Goal: Transaction & Acquisition: Purchase product/service

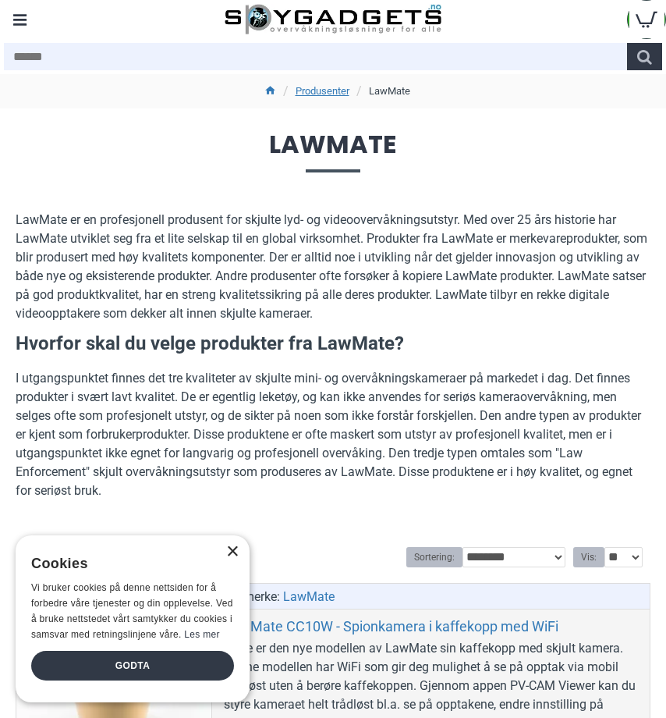
click at [234, 551] on div "×" at bounding box center [232, 552] width 12 height 12
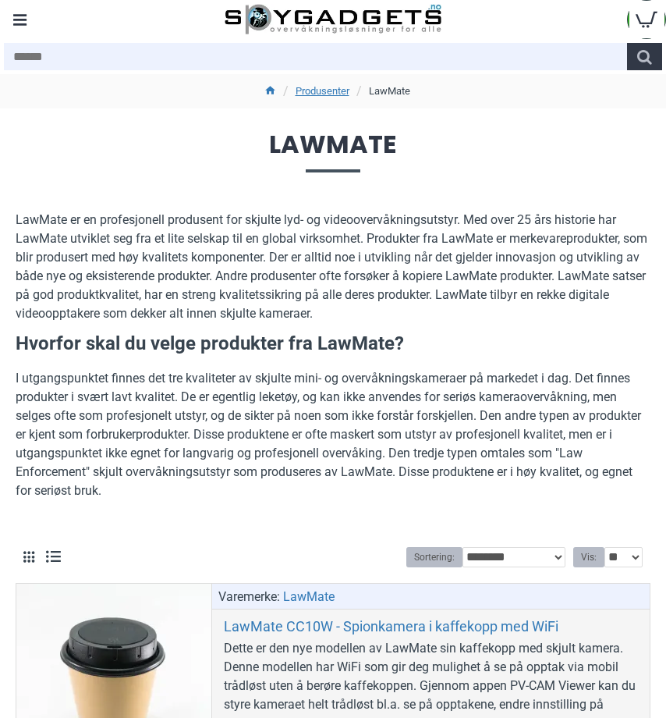
click at [553, 443] on p "I utgangspunktet finnes det tre kvaliteter av skjulte mini- og overvåkningskame…" at bounding box center [333, 434] width 635 height 131
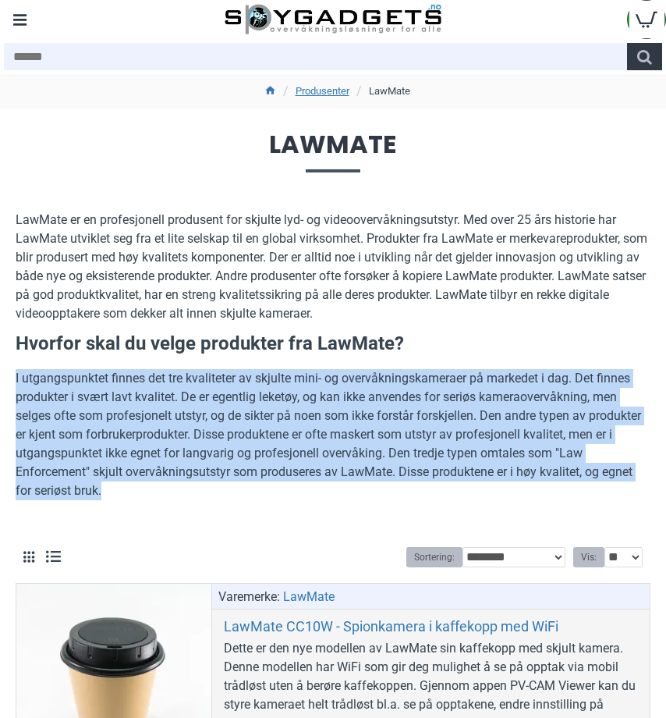
click at [466, 301] on p "LawMate er en profesjonell produsent for skjulte lyd- og videoovervåkningsutsty…" at bounding box center [333, 267] width 635 height 112
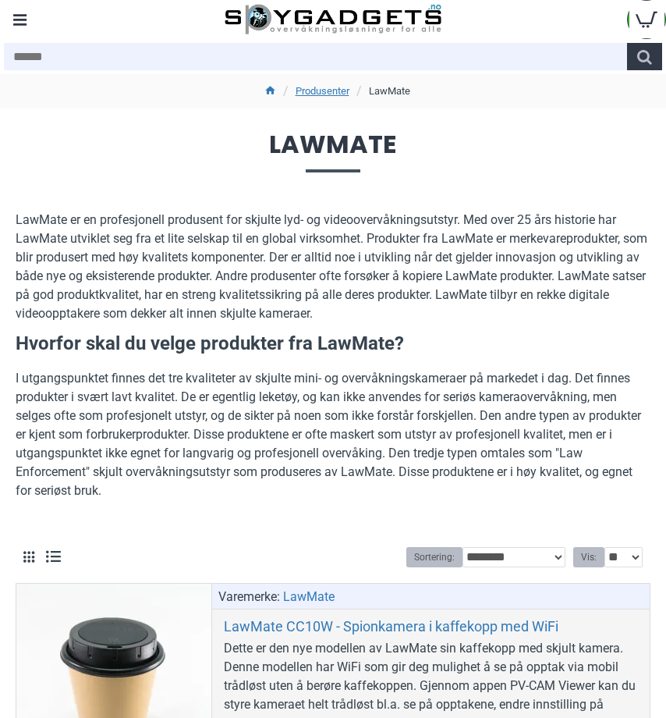
click at [28, 41] on div at bounding box center [333, 56] width 666 height 35
click at [28, 34] on div "Menu" at bounding box center [19, 19] width 39 height 39
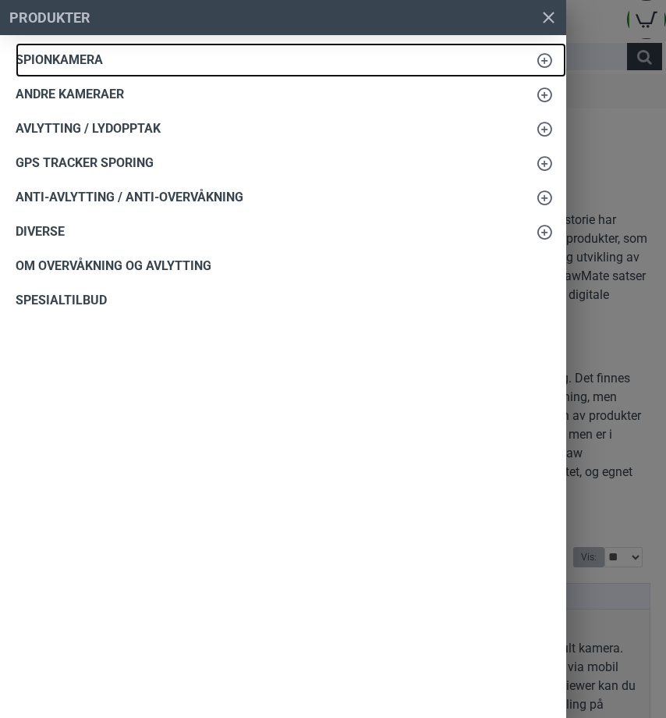
click at [78, 58] on span "Spionkamera" at bounding box center [59, 60] width 87 height 19
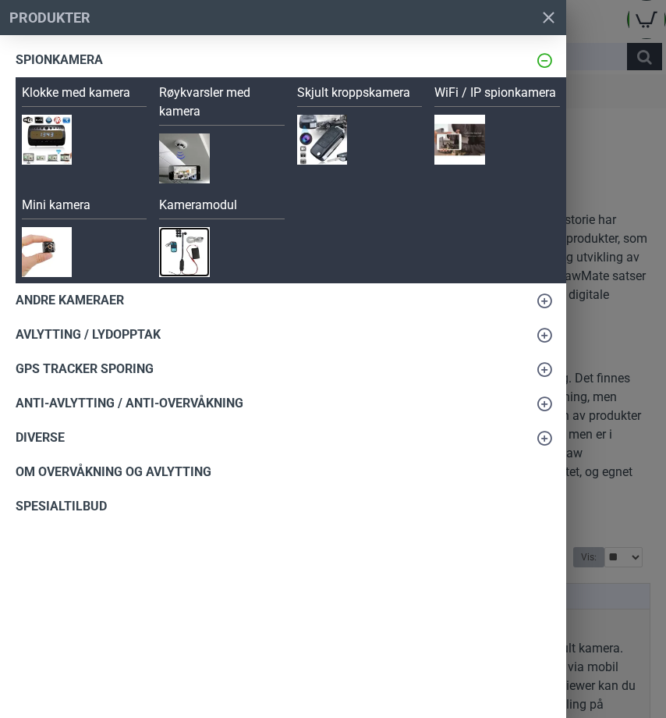
click at [189, 236] on img at bounding box center [184, 252] width 50 height 50
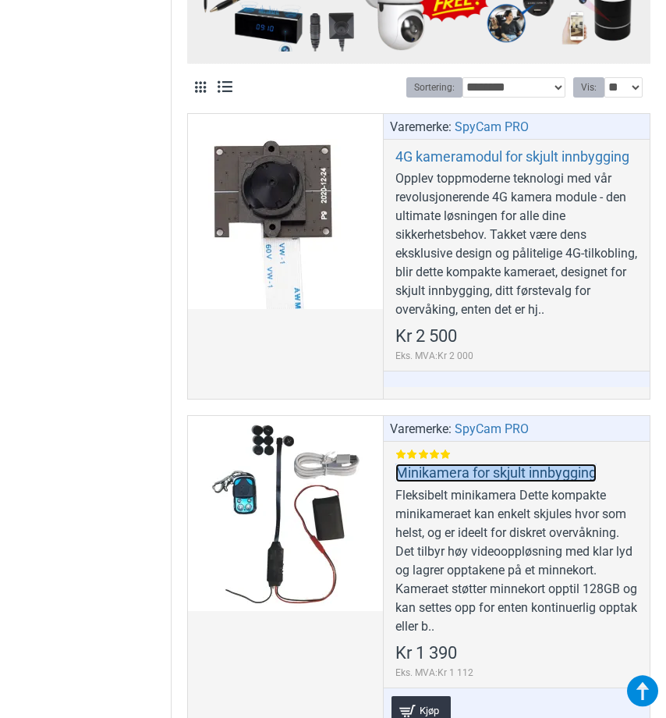
scroll to position [613, 0]
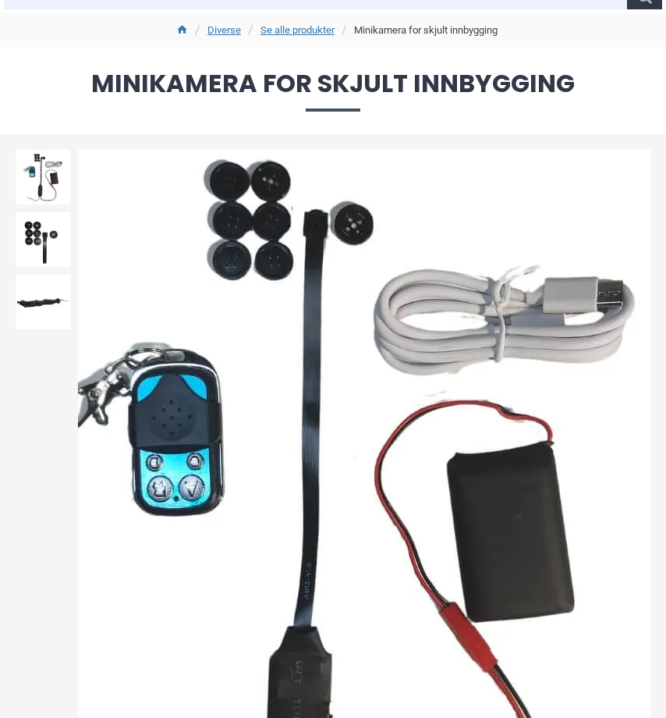
scroll to position [68, 0]
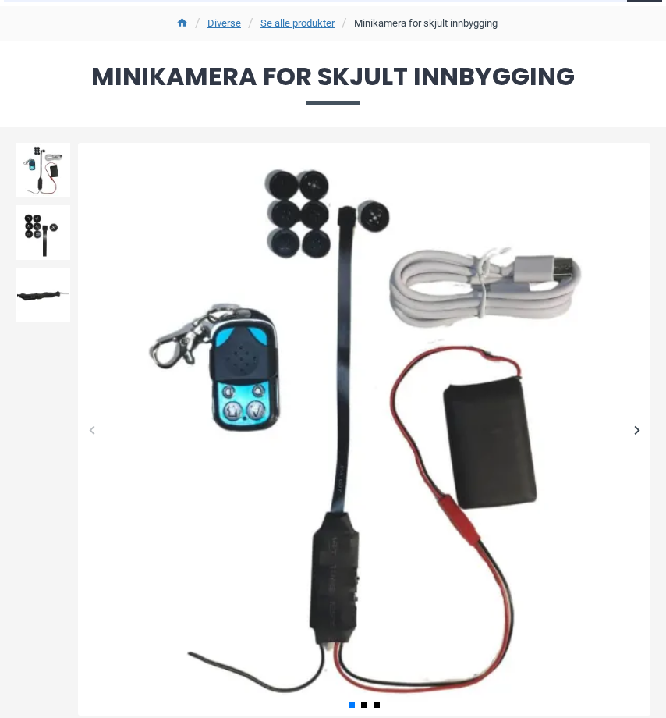
click at [58, 260] on div at bounding box center [43, 232] width 62 height 62
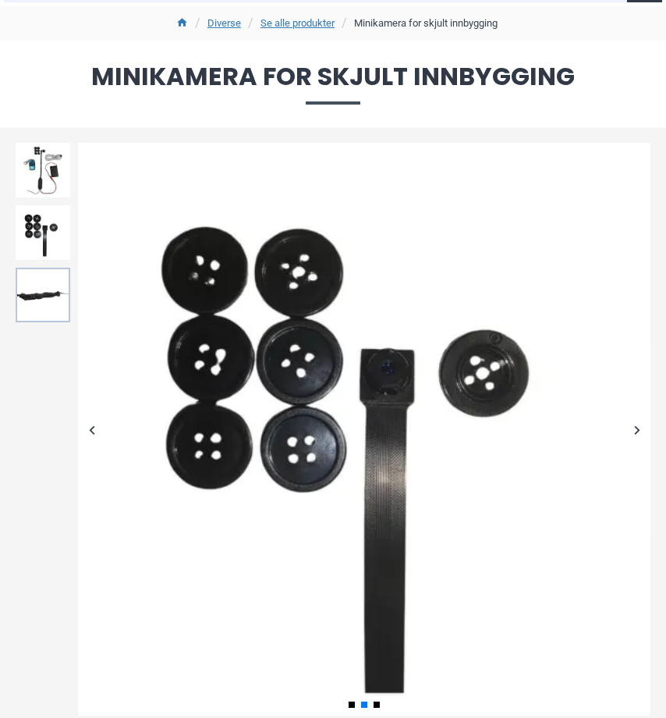
click at [52, 275] on img at bounding box center [43, 295] width 55 height 55
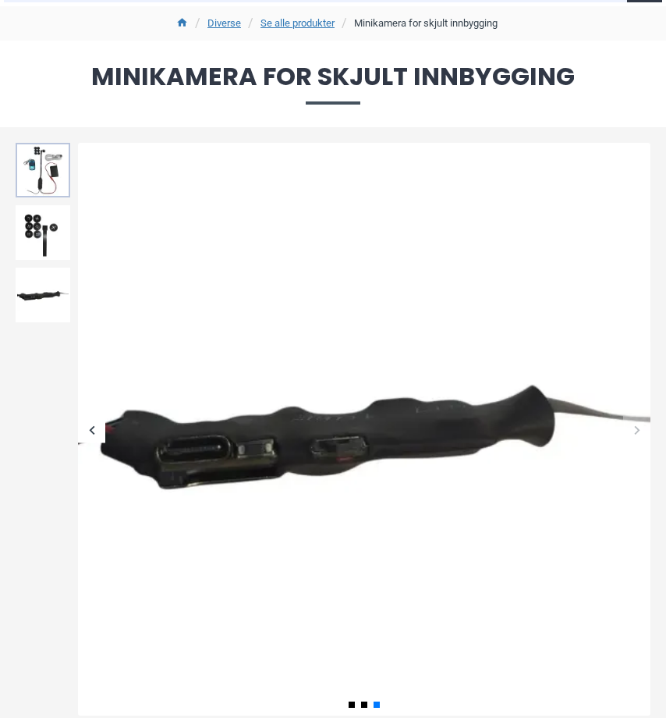
click at [46, 197] on img at bounding box center [43, 170] width 55 height 55
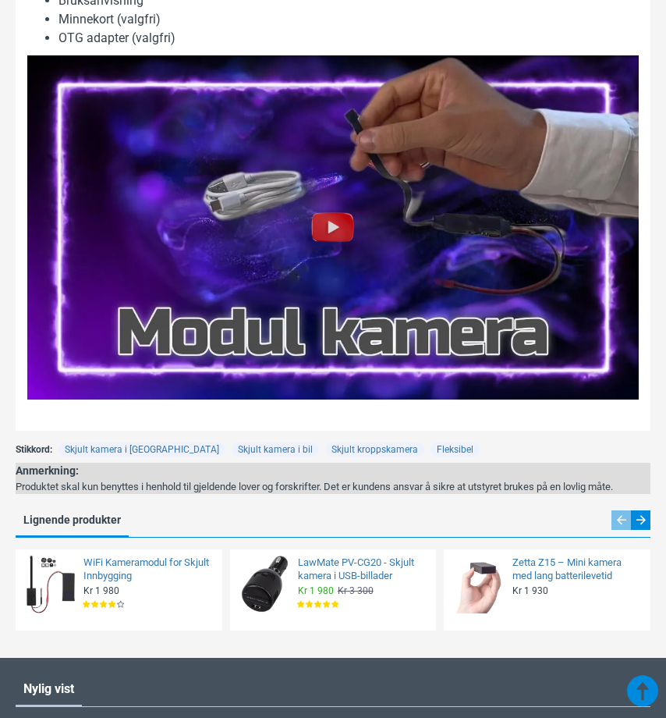
scroll to position [2611, 0]
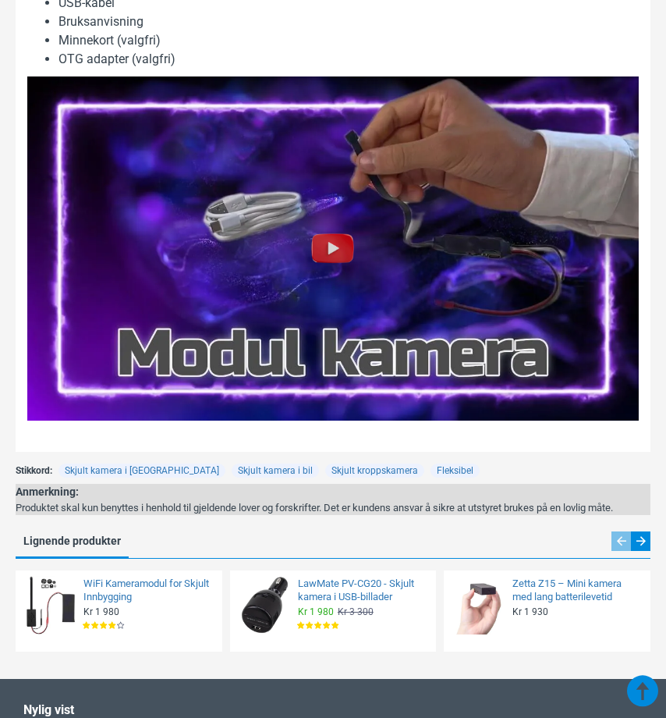
click at [312, 190] on img at bounding box center [332, 248] width 611 height 344
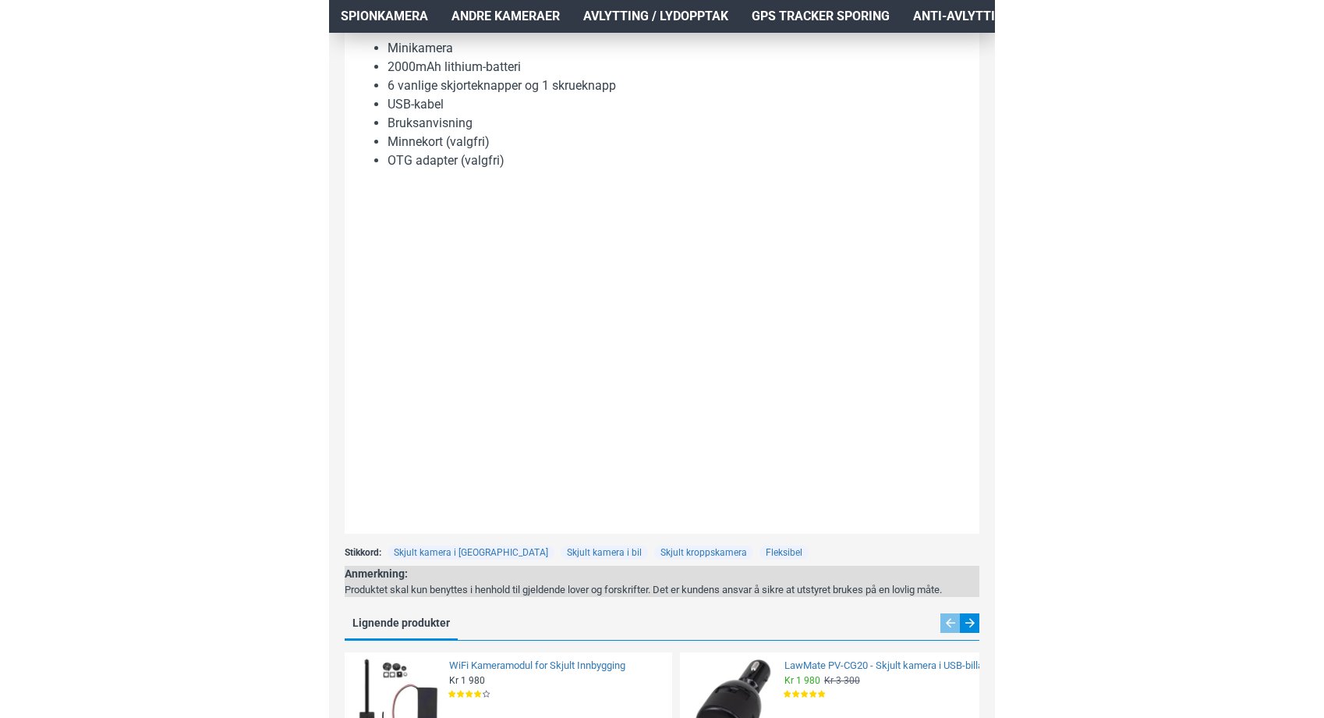
scroll to position [1678, 0]
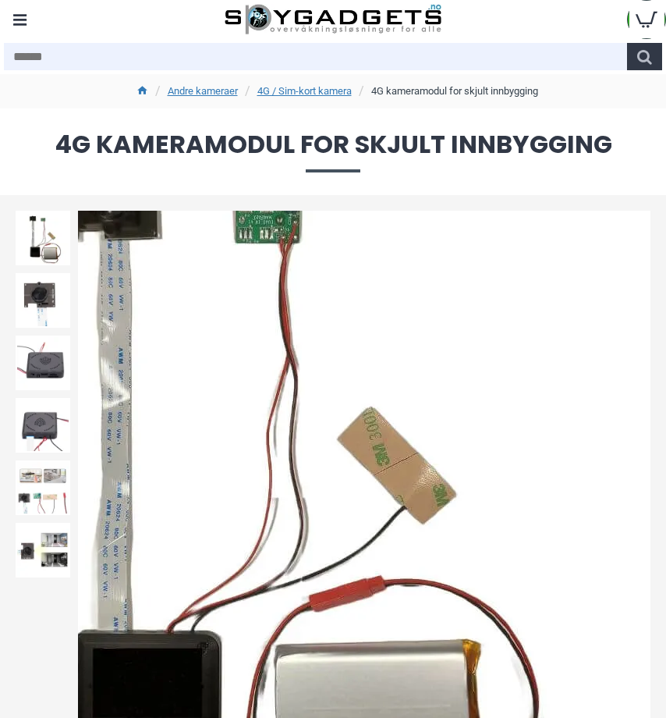
click at [636, 496] on div "Next slide" at bounding box center [636, 497] width 27 height 27
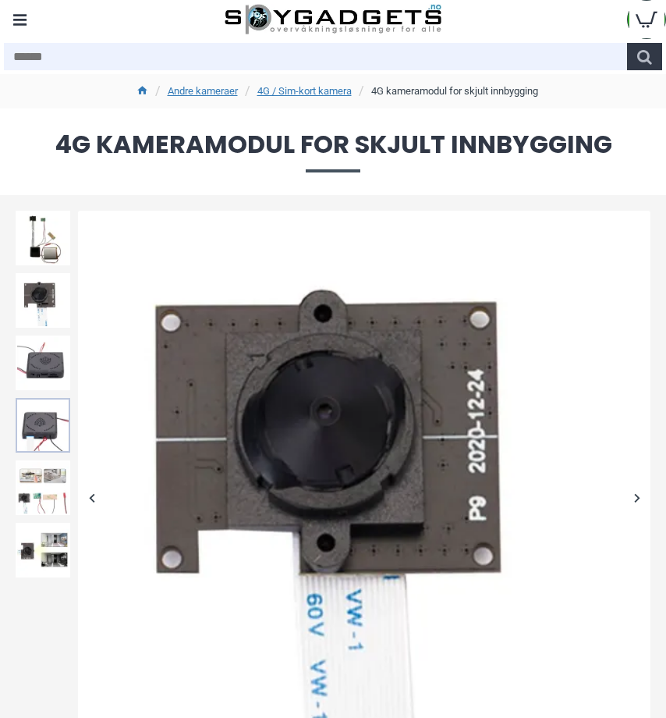
click at [46, 420] on img at bounding box center [43, 425] width 55 height 55
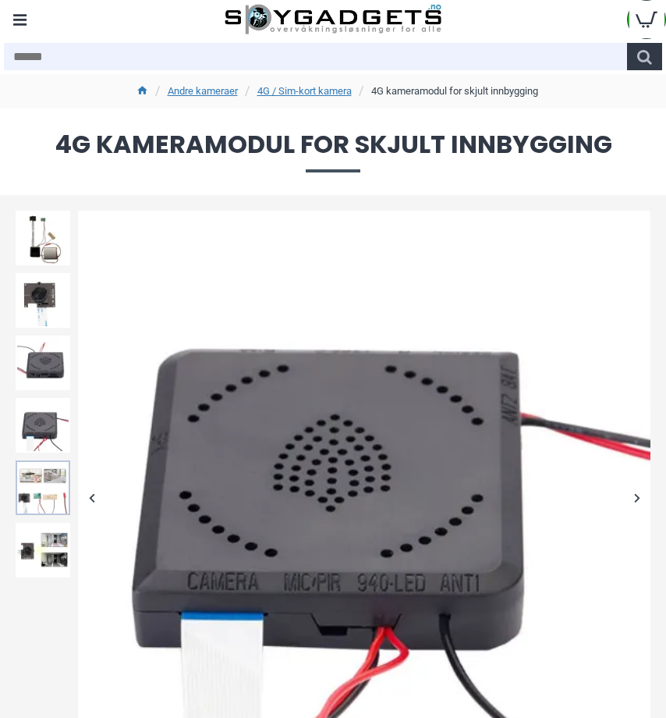
click at [37, 460] on img at bounding box center [43, 487] width 55 height 55
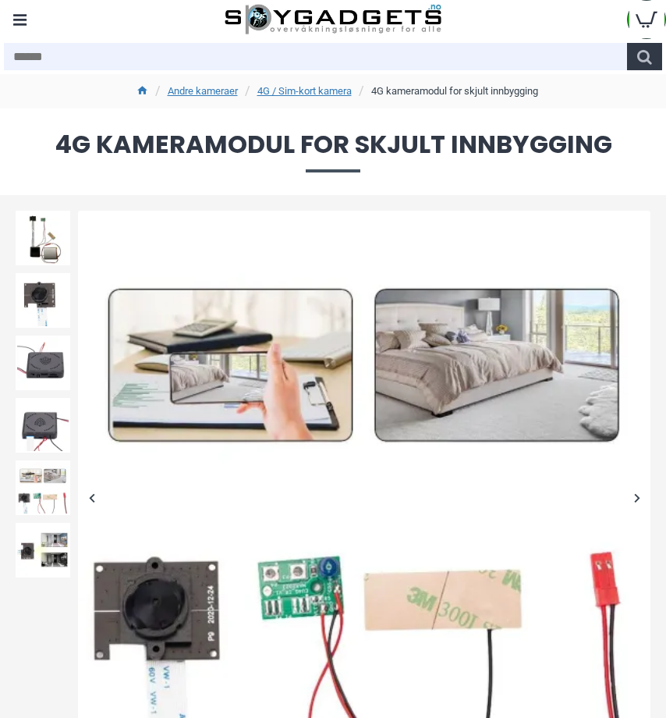
click at [27, 519] on div at bounding box center [43, 550] width 62 height 62
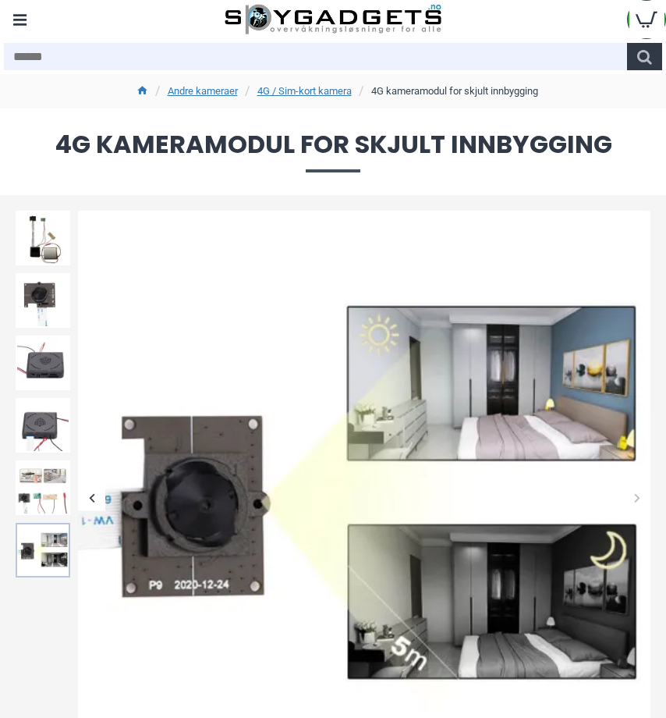
click at [29, 536] on img at bounding box center [43, 550] width 55 height 55
click at [50, 402] on img at bounding box center [43, 425] width 55 height 55
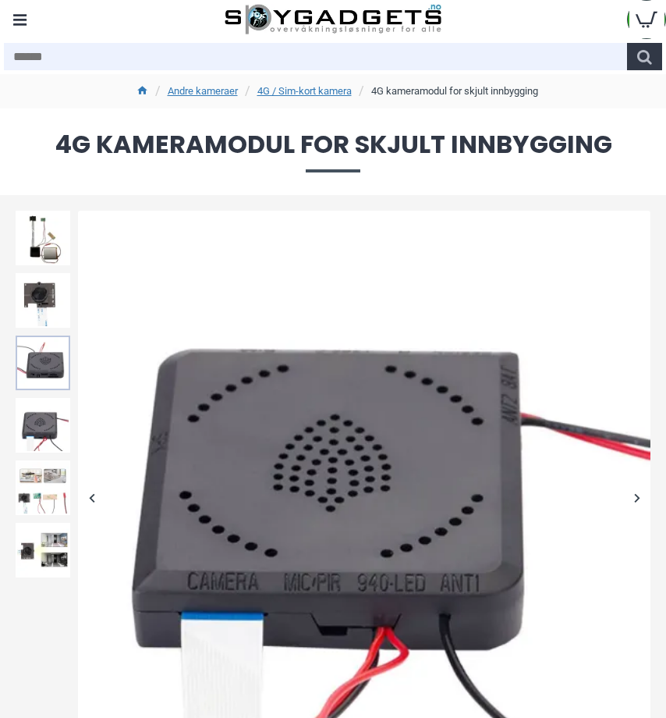
click at [51, 388] on img at bounding box center [43, 362] width 55 height 55
